Goal: Find specific page/section: Find specific page/section

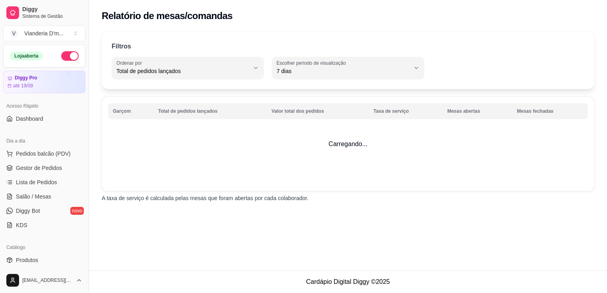
select select "TOTAL_OF_ORDERS"
select select "7"
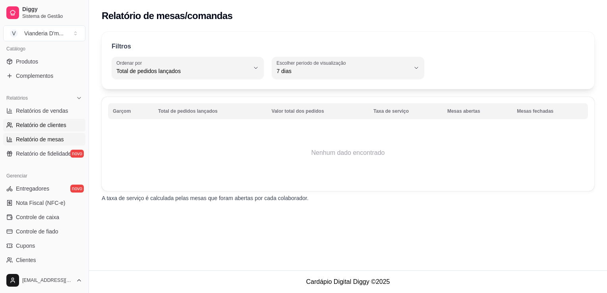
click at [46, 125] on span "Relatório de clientes" at bounding box center [41, 125] width 50 height 8
select select "30"
select select "HIGHEST_TOTAL_SPENT_WITH_ORDERS"
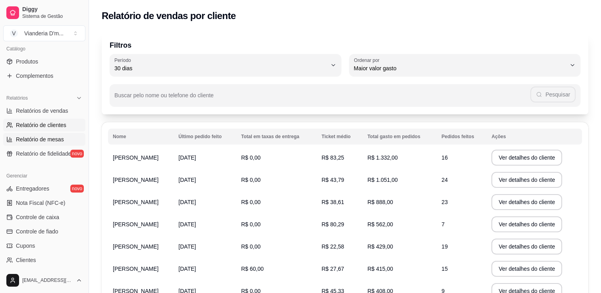
click at [50, 142] on span "Relatório de mesas" at bounding box center [40, 139] width 48 height 8
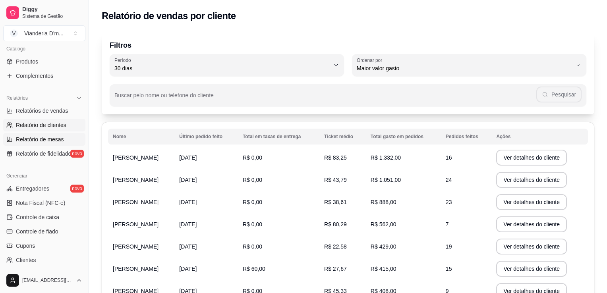
select select "TOTAL_OF_ORDERS"
select select "7"
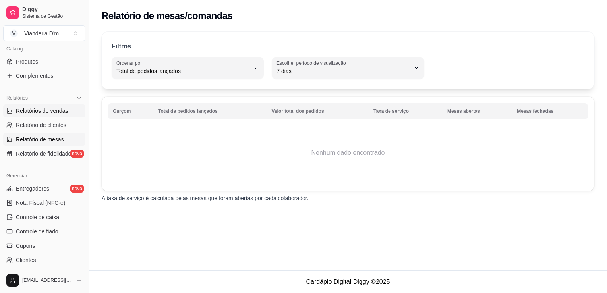
click at [47, 107] on span "Relatórios de vendas" at bounding box center [42, 111] width 52 height 8
select select "ALL"
select select "0"
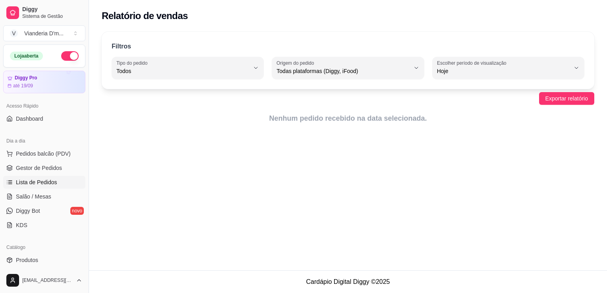
click at [53, 177] on link "Lista de Pedidos" at bounding box center [44, 182] width 82 height 13
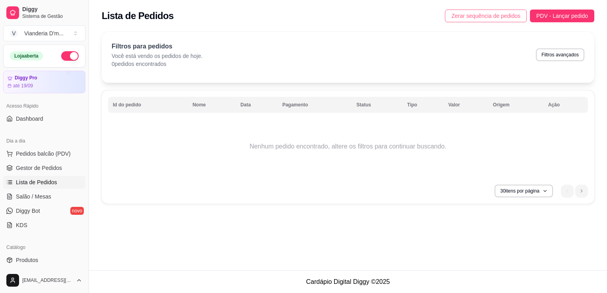
click at [501, 17] on span "Zerar sequência de pedidos" at bounding box center [485, 16] width 69 height 9
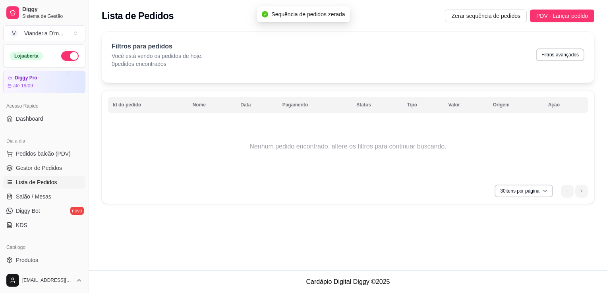
click at [218, 21] on div "Lista de Pedidos Zerar sequência de pedidos PDV - Lançar pedido" at bounding box center [348, 16] width 493 height 13
